Goal: Information Seeking & Learning: Learn about a topic

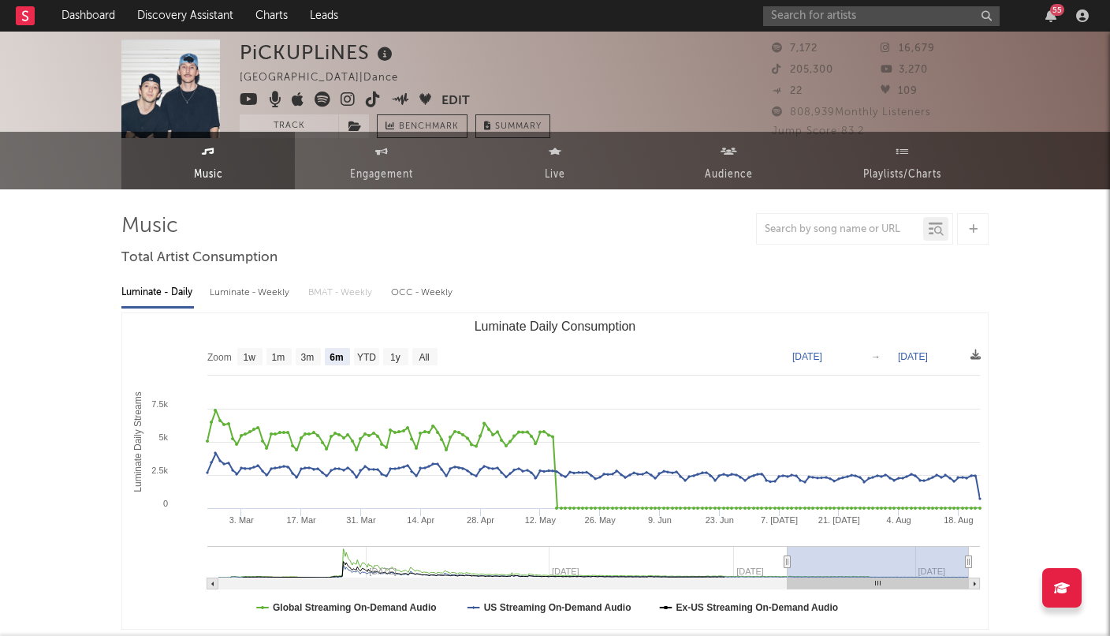
select select "6m"
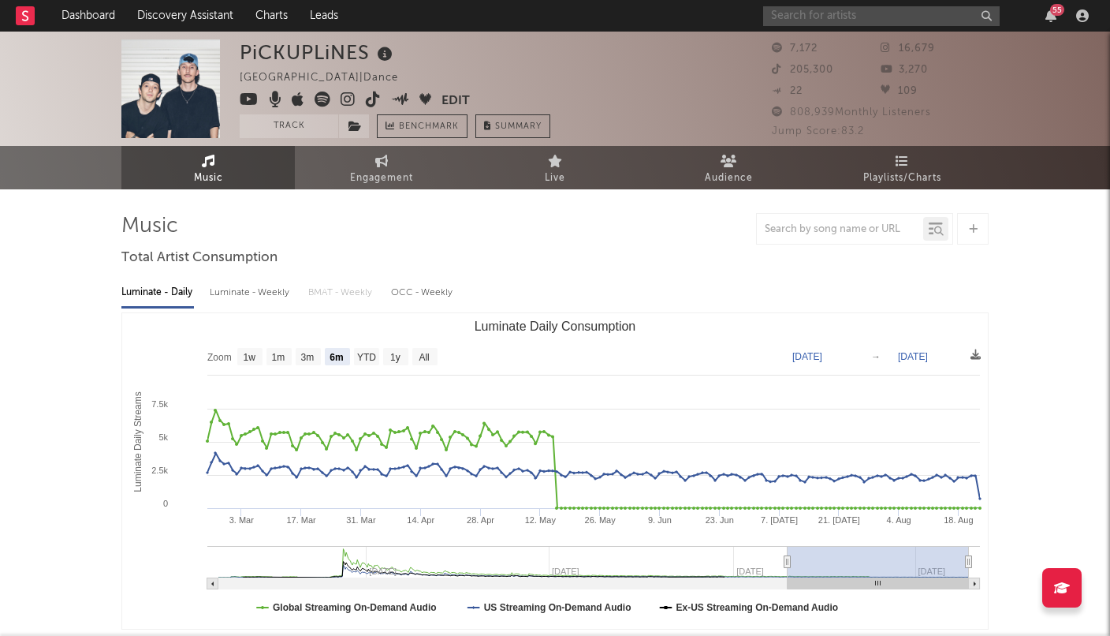
click at [798, 19] on input "text" at bounding box center [881, 16] width 237 height 20
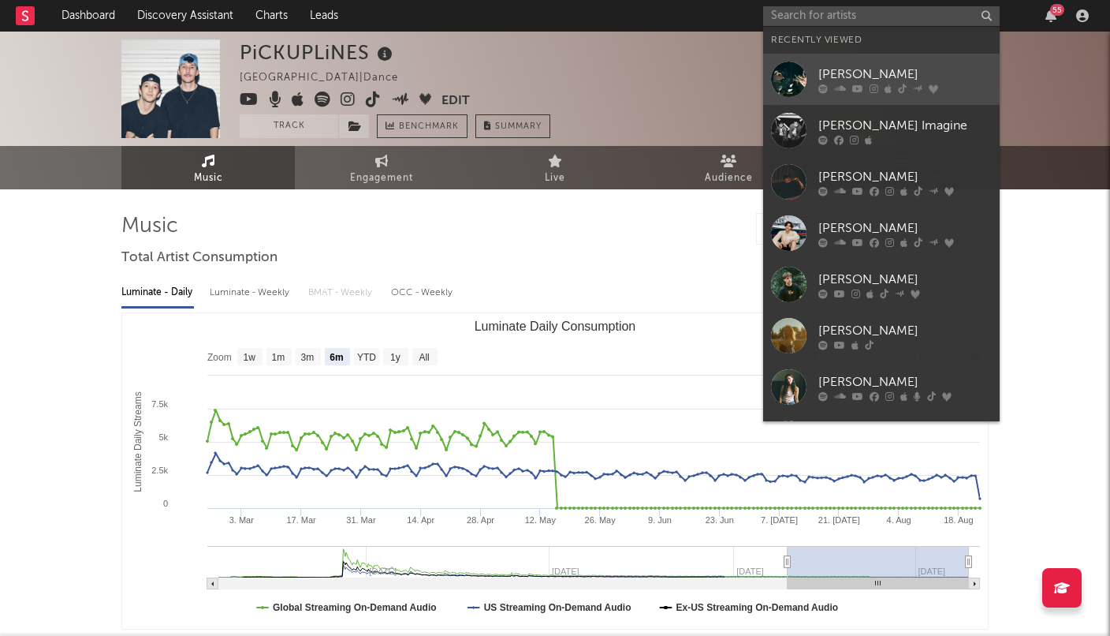
click at [789, 89] on div at bounding box center [788, 79] width 35 height 35
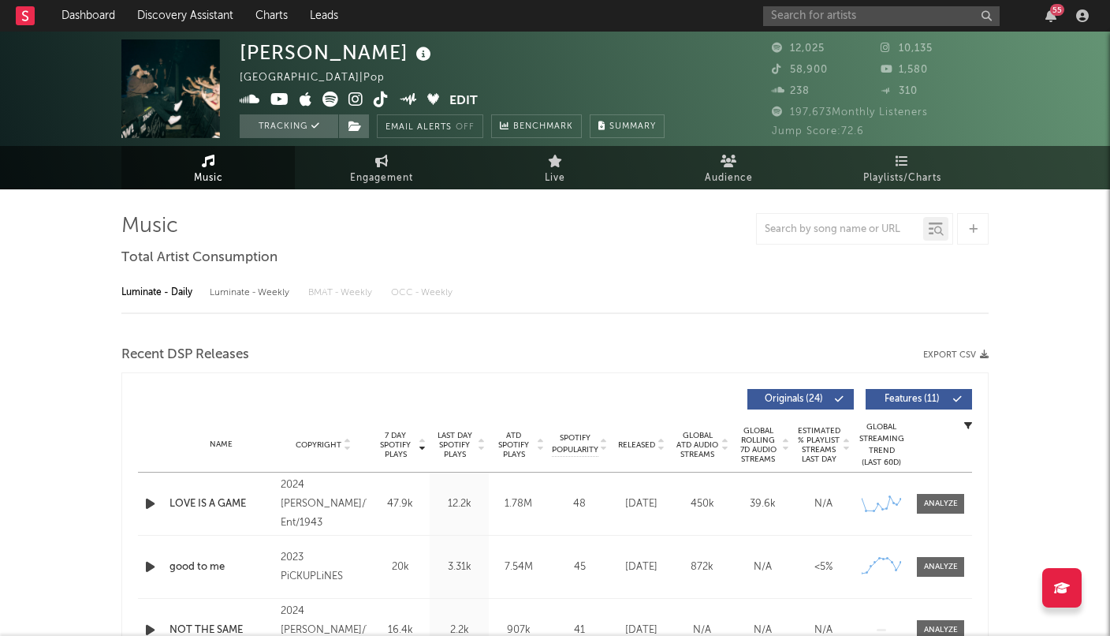
select select "6m"
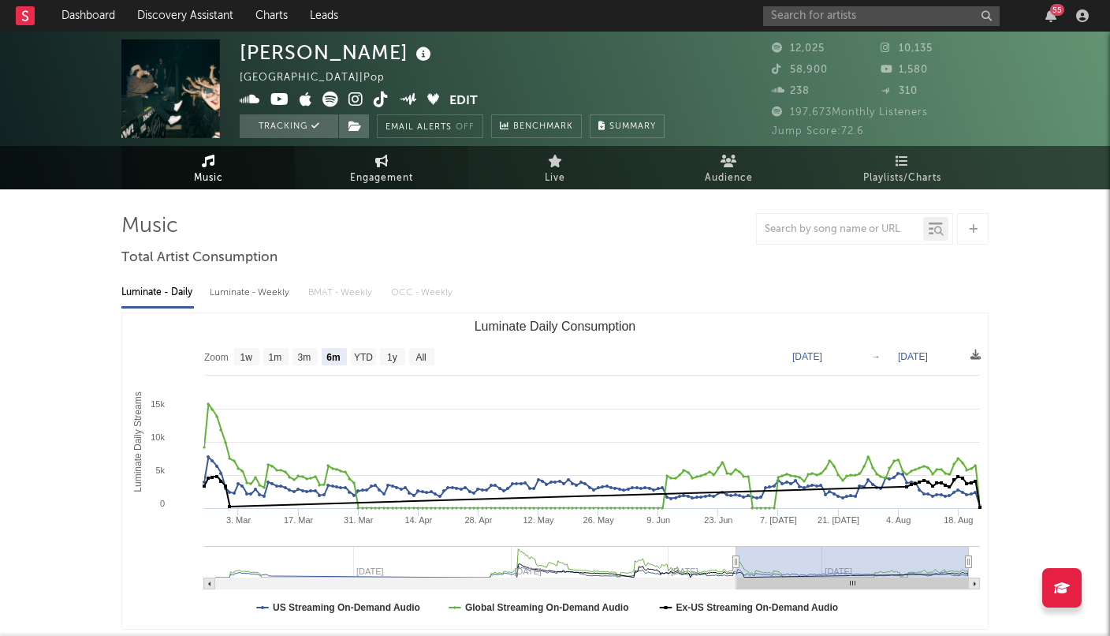
click at [368, 169] on span "Engagement" at bounding box center [381, 178] width 63 height 19
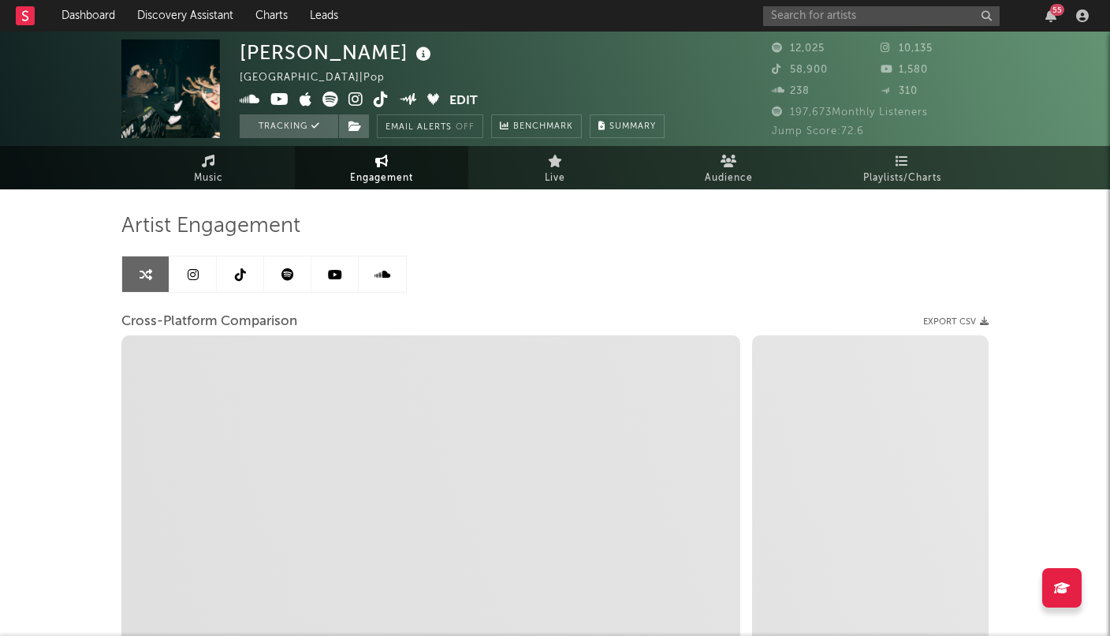
select select "1w"
click at [558, 178] on span "Live" at bounding box center [555, 178] width 21 height 19
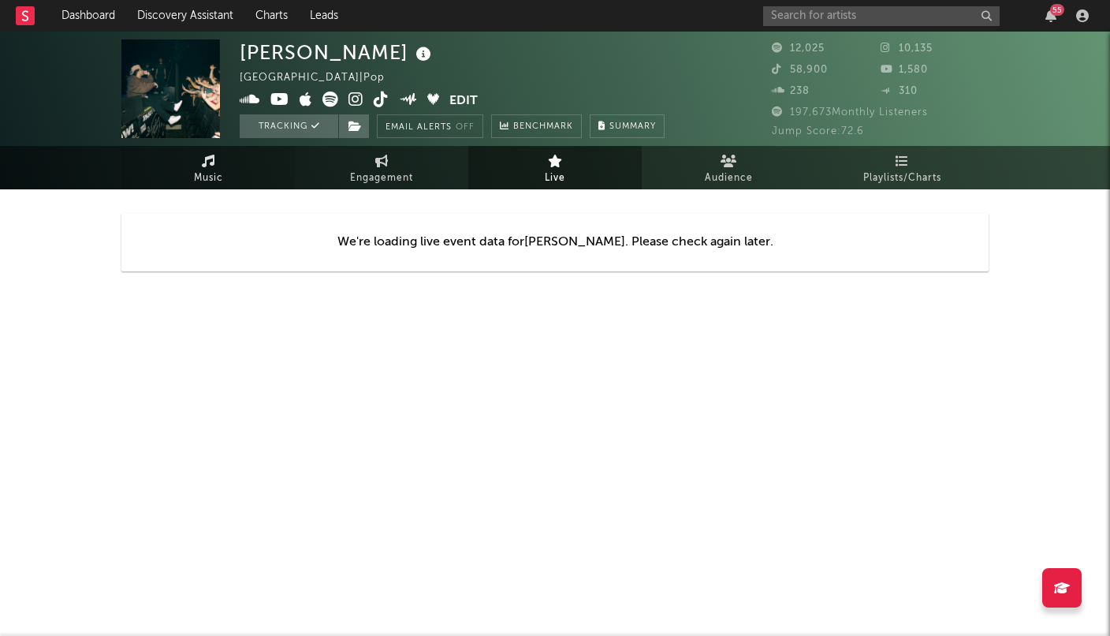
click at [240, 174] on link "Music" at bounding box center [208, 167] width 174 height 43
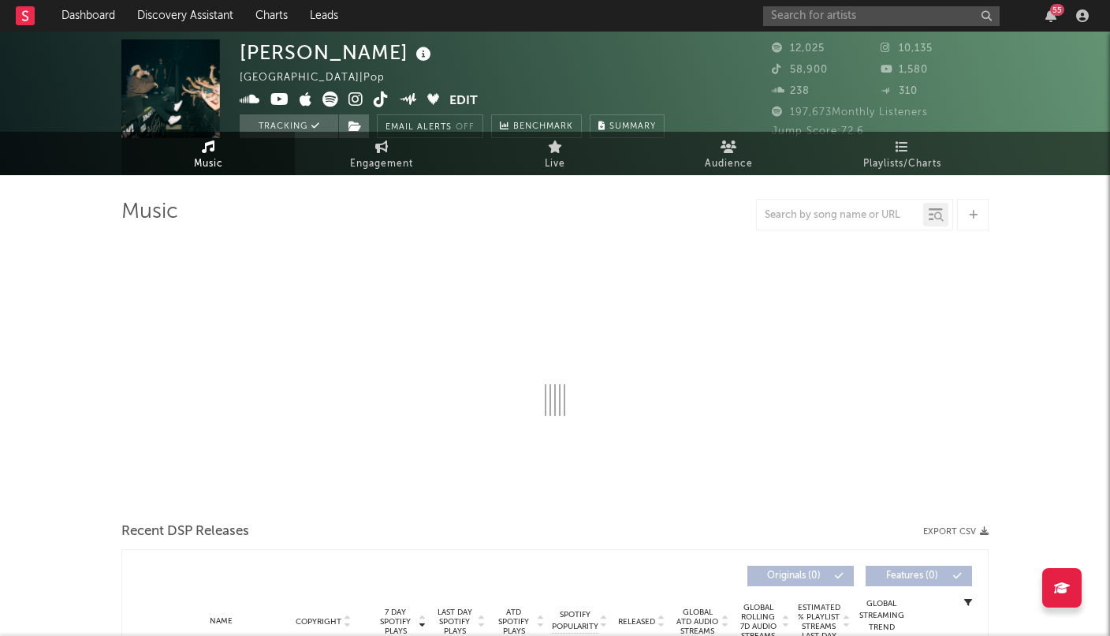
select select "6m"
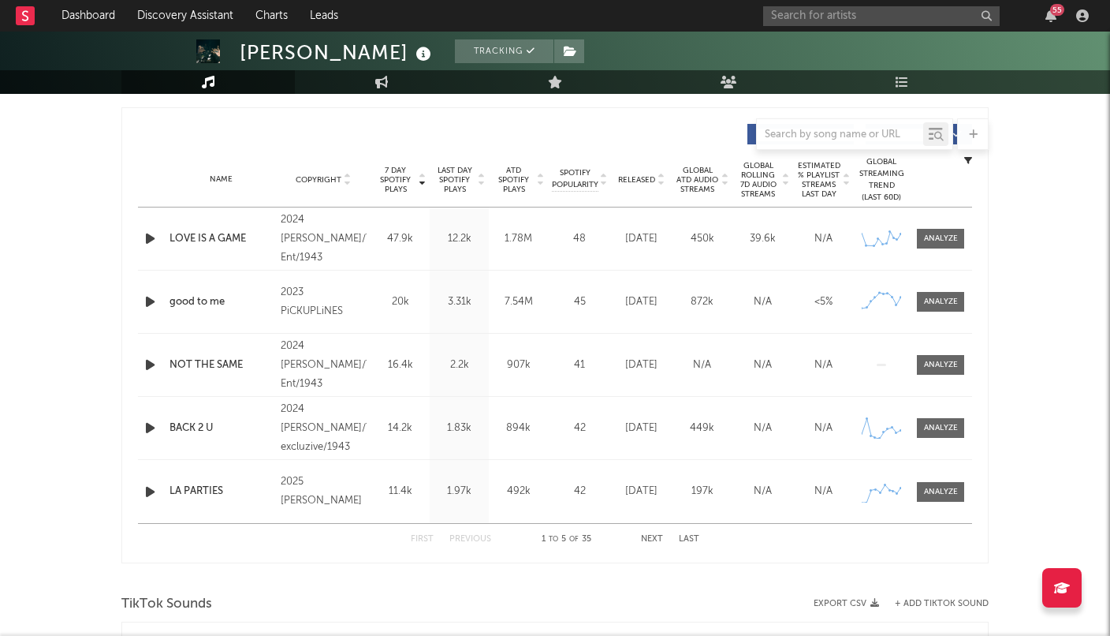
scroll to position [570, 0]
